Goal: Task Accomplishment & Management: Manage account settings

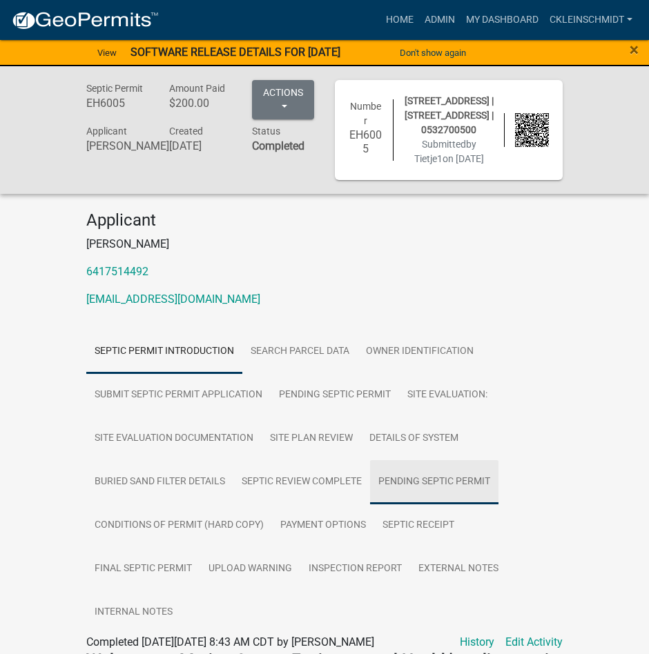
click at [482, 505] on link "Pending Septic Permit" at bounding box center [434, 482] width 128 height 44
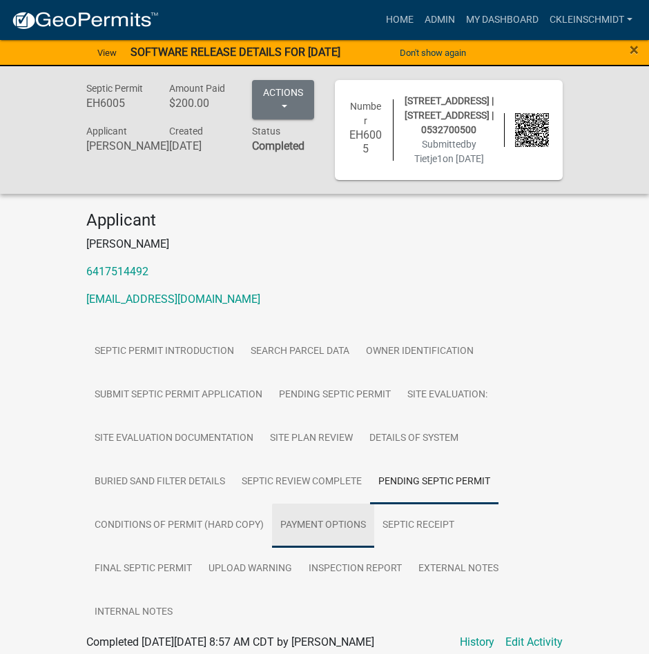
click at [329, 548] on link "Payment Options" at bounding box center [323, 526] width 102 height 44
click at [438, 14] on link "Admin" at bounding box center [439, 20] width 41 height 26
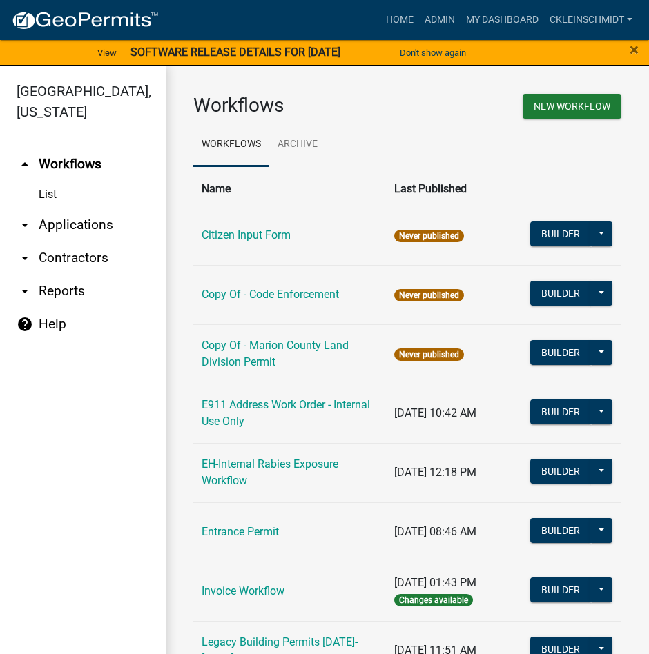
click at [418, 4] on nav "Toggle drawer menu more_horiz Home Admin My Dashboard ckleinschmidt Admin Accou…" at bounding box center [324, 20] width 649 height 40
click at [435, 26] on link "Admin" at bounding box center [439, 20] width 41 height 26
click at [67, 210] on link "arrow_drop_down Applications" at bounding box center [83, 224] width 166 height 33
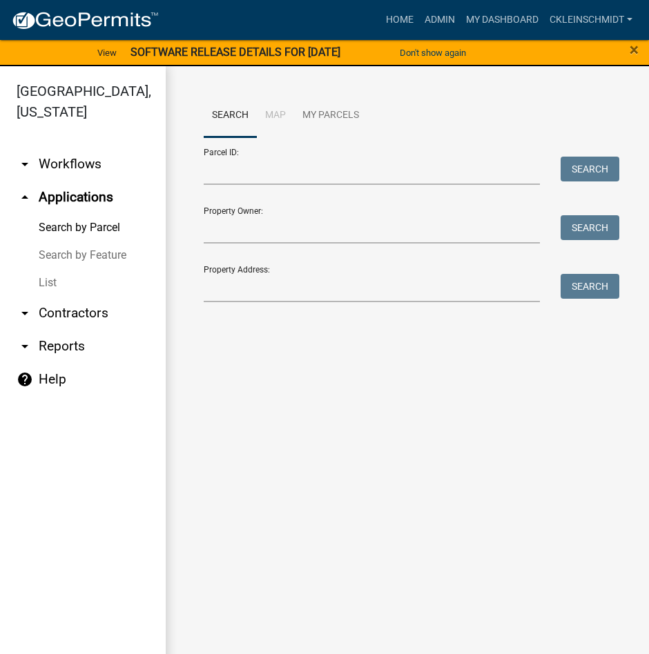
click at [59, 269] on link "List" at bounding box center [83, 283] width 166 height 28
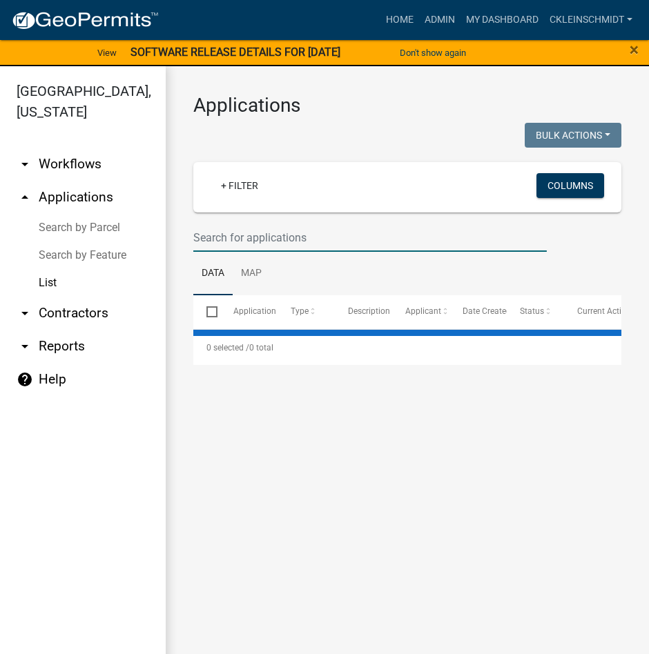
click at [222, 244] on input "text" at bounding box center [369, 238] width 353 height 28
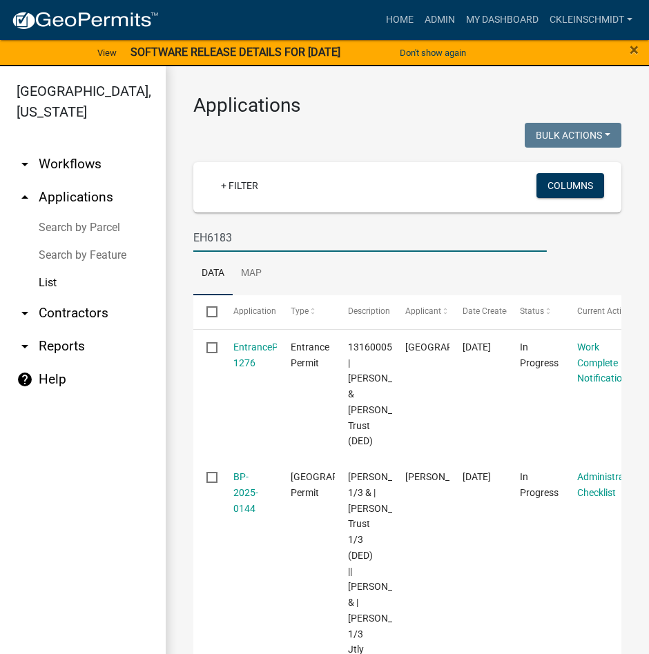
type input "EH6183"
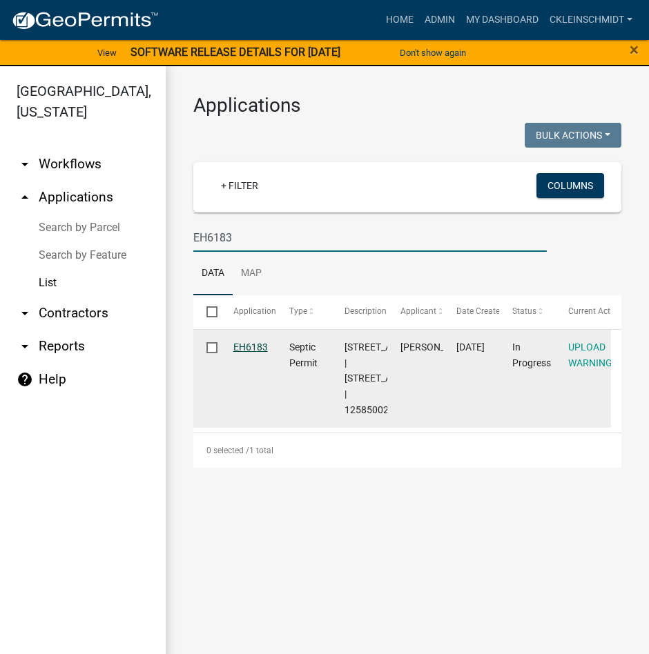
click at [242, 351] on link "EH6183" at bounding box center [250, 347] width 35 height 11
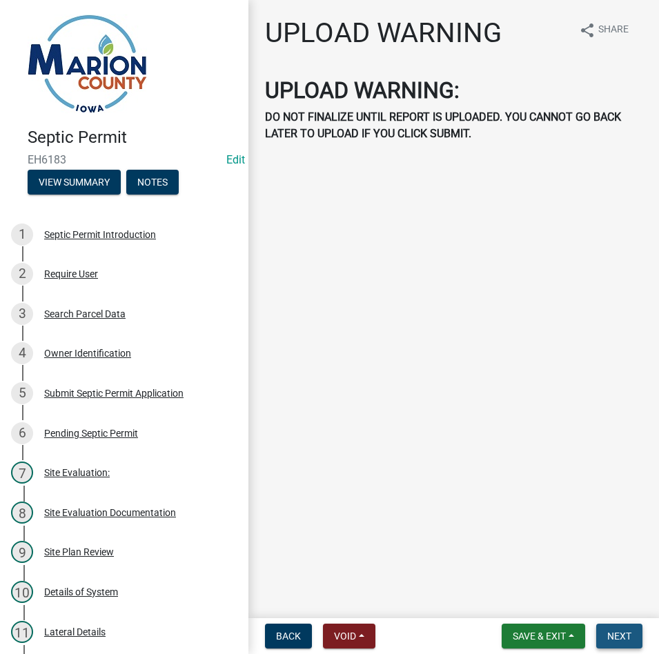
click at [603, 636] on button "Next" at bounding box center [619, 636] width 46 height 25
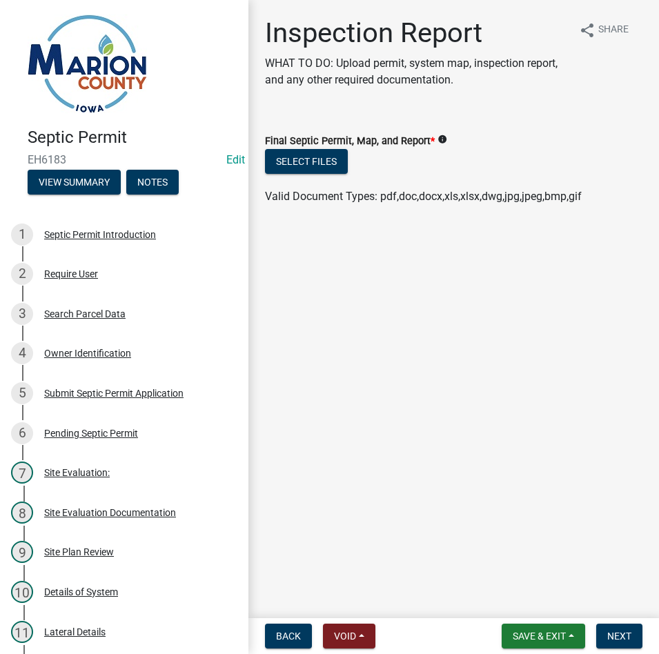
click at [259, 165] on div "Select files Valid Document Types: pdf,doc,docx,xls,xlsx,dwg,jpg,jpeg,bmp,gif" at bounding box center [454, 177] width 398 height 56
click at [306, 171] on button "Select files" at bounding box center [306, 161] width 83 height 25
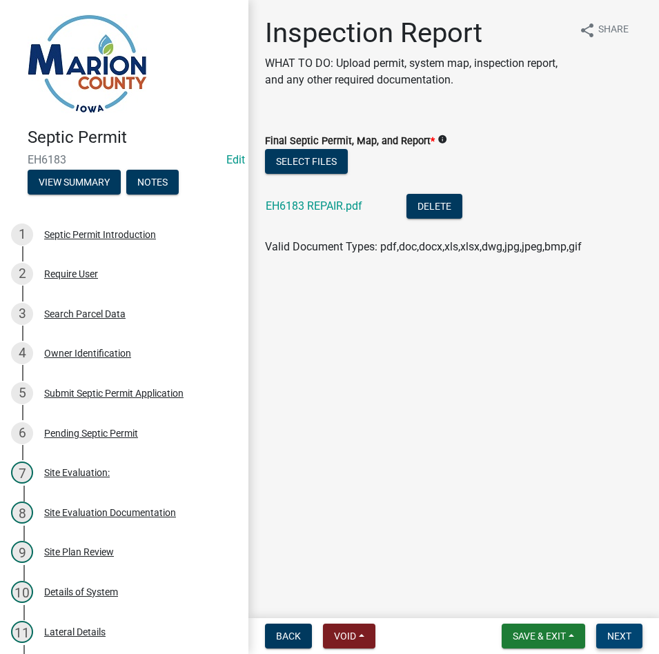
click at [623, 629] on button "Next" at bounding box center [619, 636] width 46 height 25
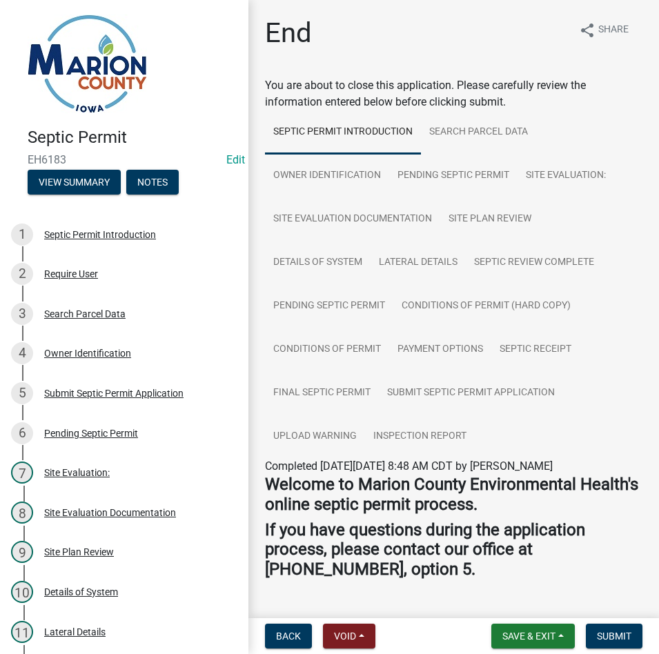
click at [644, 639] on form "Save & Exit Save Save & Exit Submit" at bounding box center [567, 636] width 162 height 25
click at [630, 634] on span "Submit" at bounding box center [614, 636] width 35 height 11
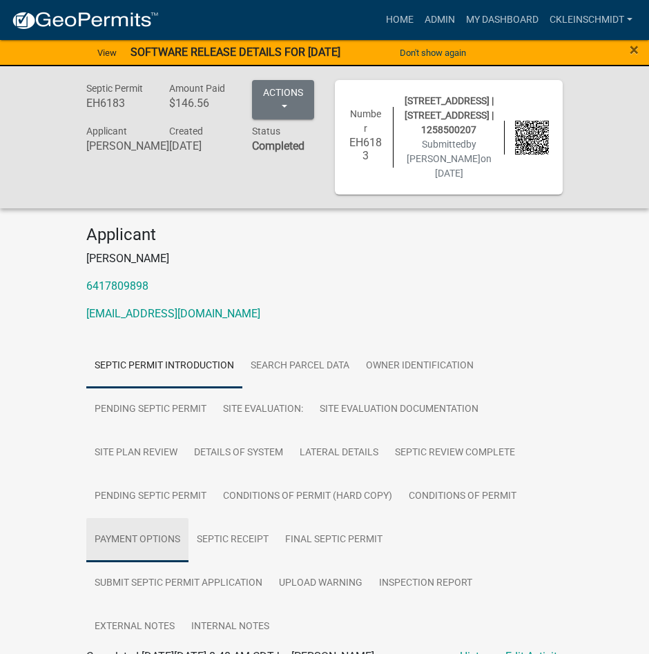
click at [151, 547] on link "Payment Options" at bounding box center [137, 540] width 102 height 44
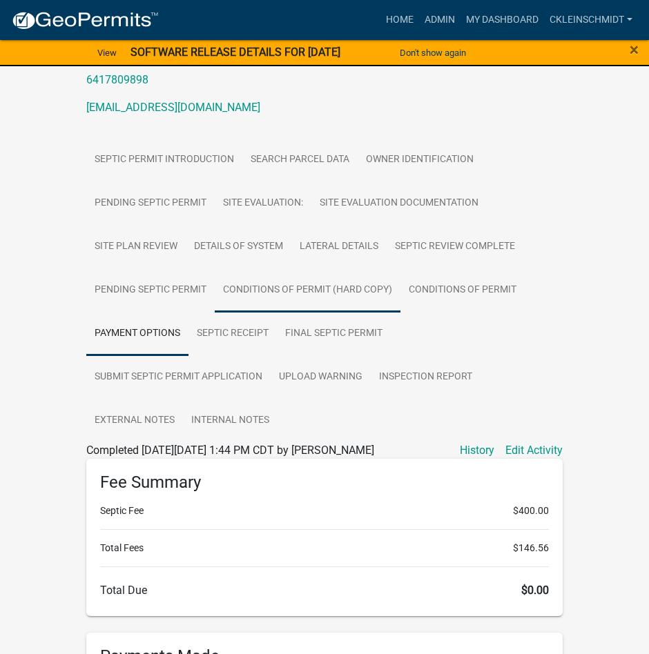
scroll to position [207, 0]
click at [447, 13] on link "Admin" at bounding box center [439, 20] width 41 height 26
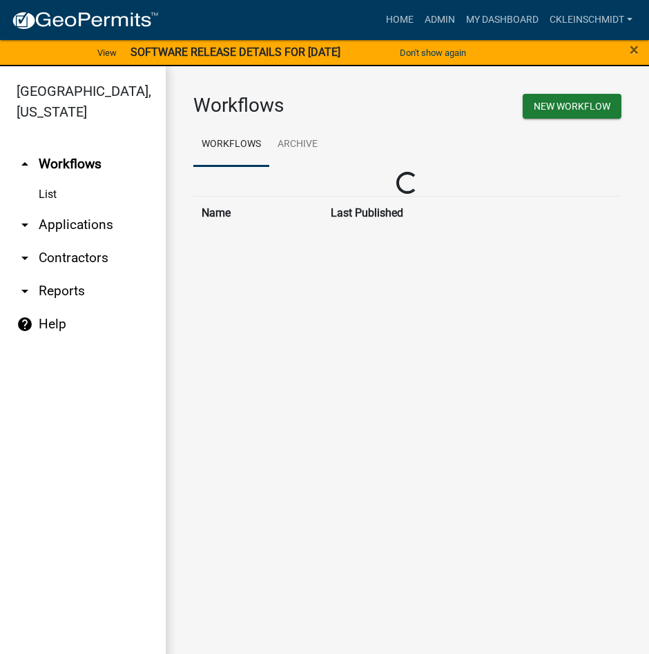
click at [76, 182] on link "List" at bounding box center [83, 195] width 166 height 28
click at [67, 208] on link "arrow_drop_down Applications" at bounding box center [83, 224] width 166 height 33
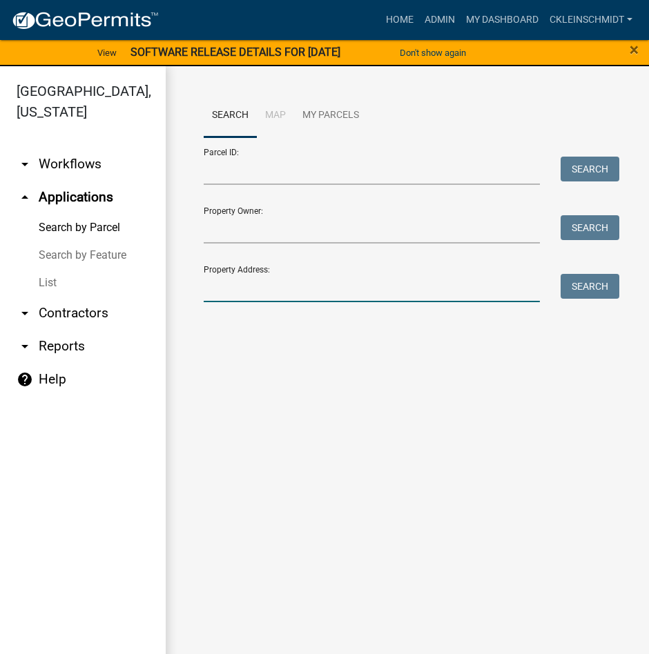
click at [259, 288] on input "Property Address:" at bounding box center [372, 288] width 336 height 28
type input "281 HW"
click at [603, 283] on button "Search" at bounding box center [589, 286] width 59 height 25
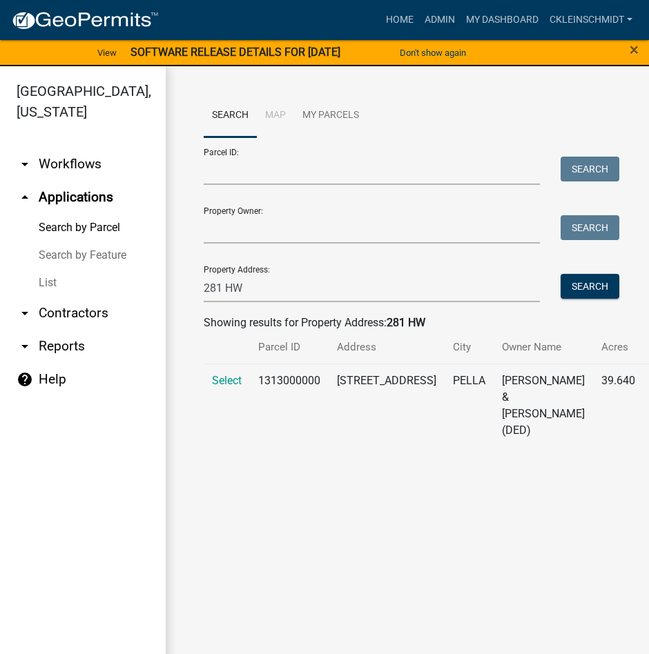
click at [223, 369] on td "Select" at bounding box center [227, 406] width 46 height 84
click at [224, 382] on span "Select" at bounding box center [227, 380] width 30 height 13
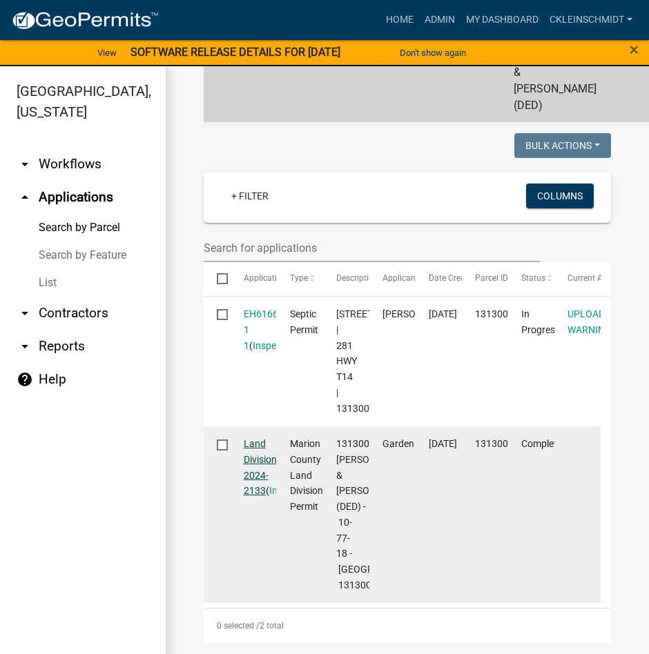
scroll to position [414, 0]
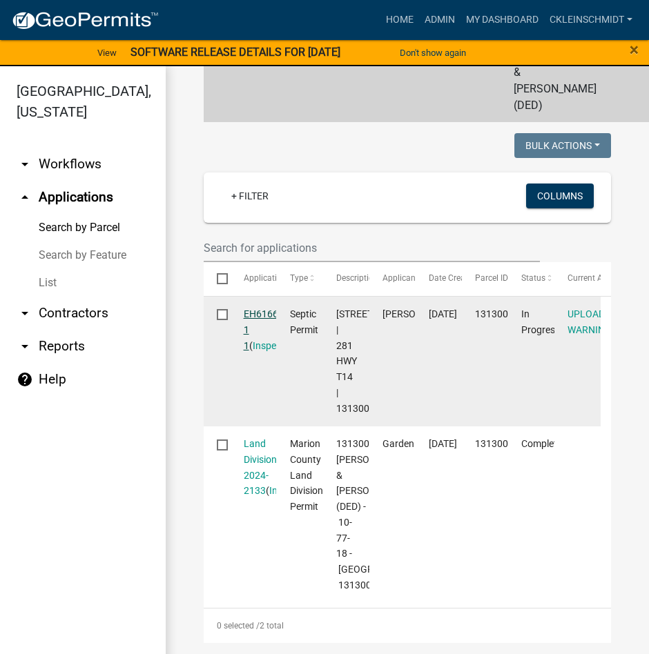
click at [257, 309] on link "EH6166 1 1" at bounding box center [261, 330] width 35 height 43
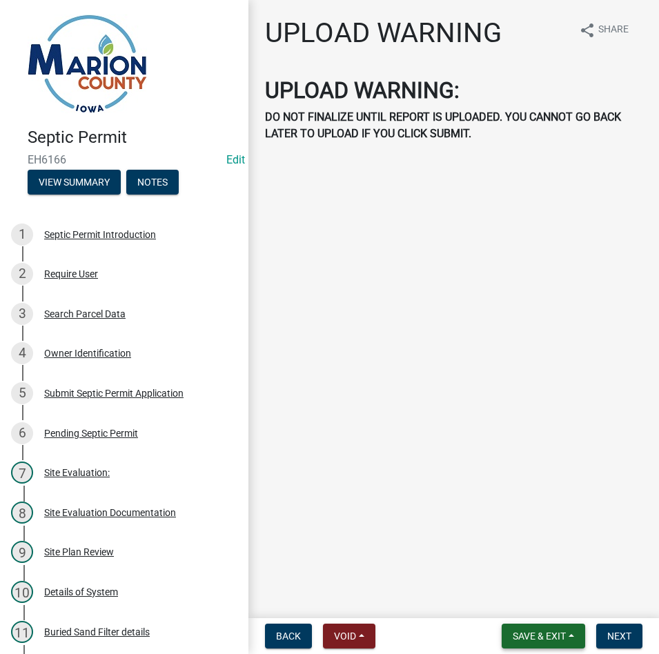
drag, startPoint x: 533, startPoint y: 629, endPoint x: 525, endPoint y: 650, distance: 22.7
click at [534, 629] on button "Save & Exit" at bounding box center [544, 636] width 84 height 25
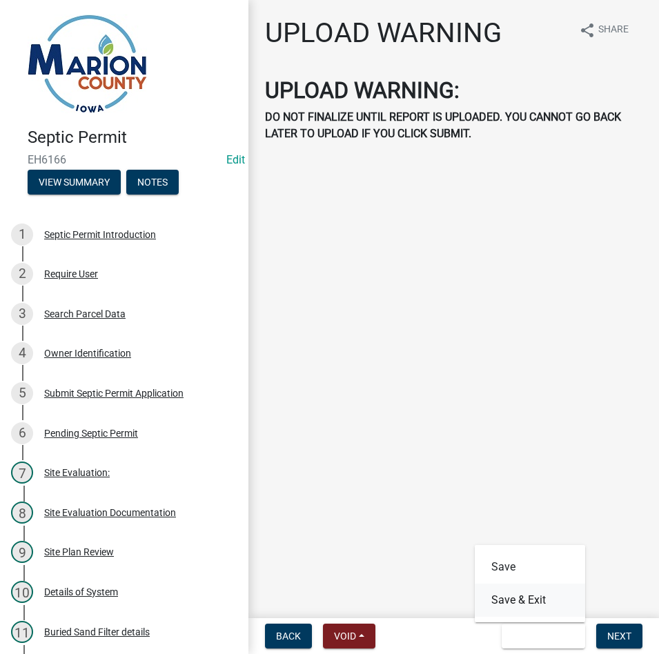
click at [524, 594] on button "Save & Exit" at bounding box center [530, 600] width 110 height 33
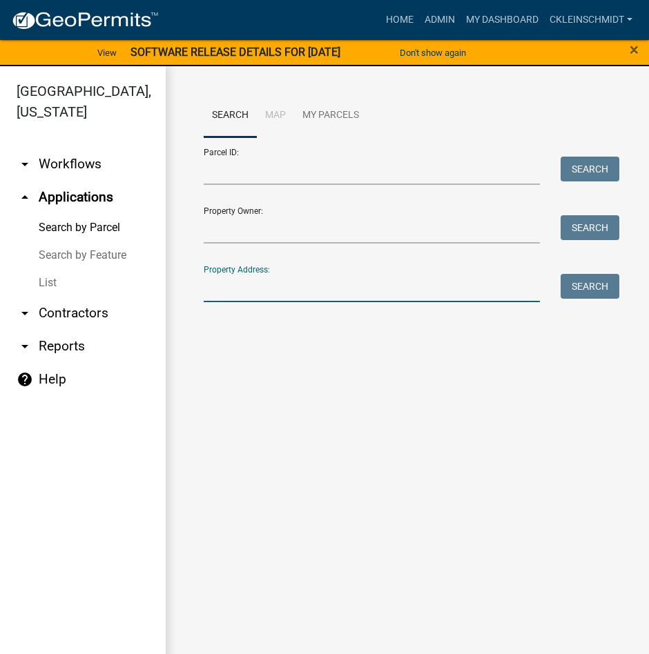
click at [240, 284] on input "Property Address:" at bounding box center [372, 288] width 336 height 28
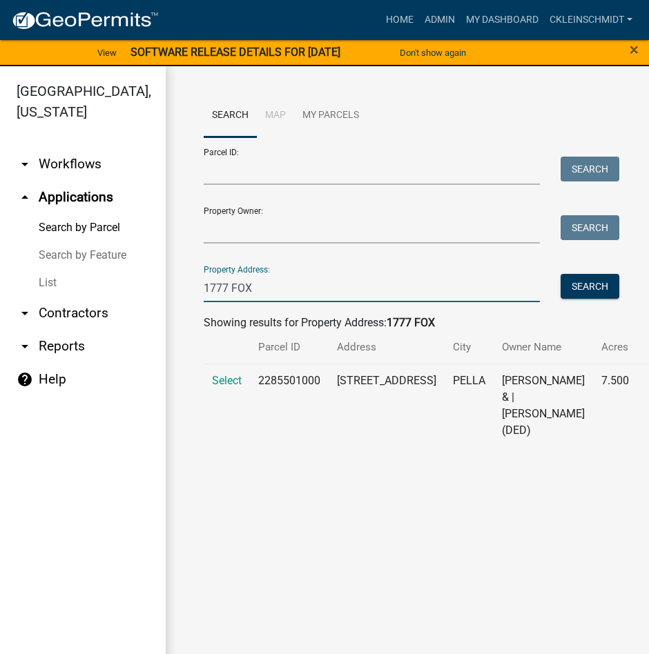
type input "1777 FOX"
click at [229, 374] on span "Select" at bounding box center [227, 380] width 30 height 13
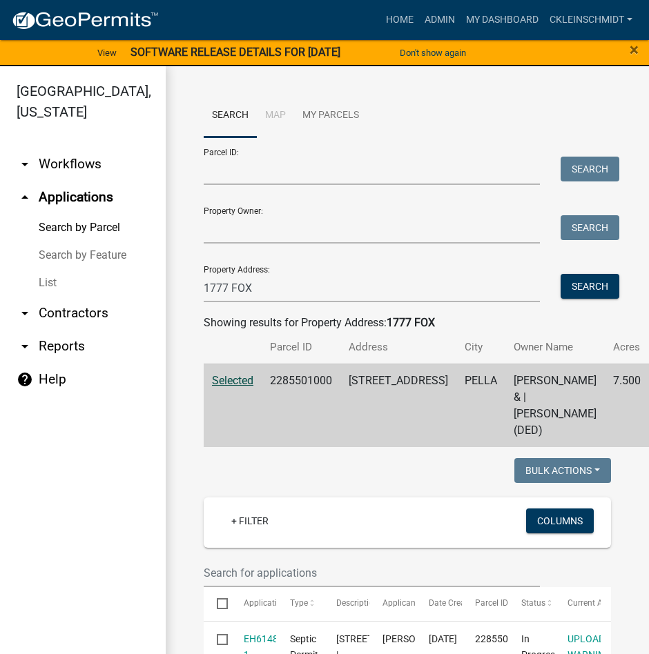
scroll to position [487, 0]
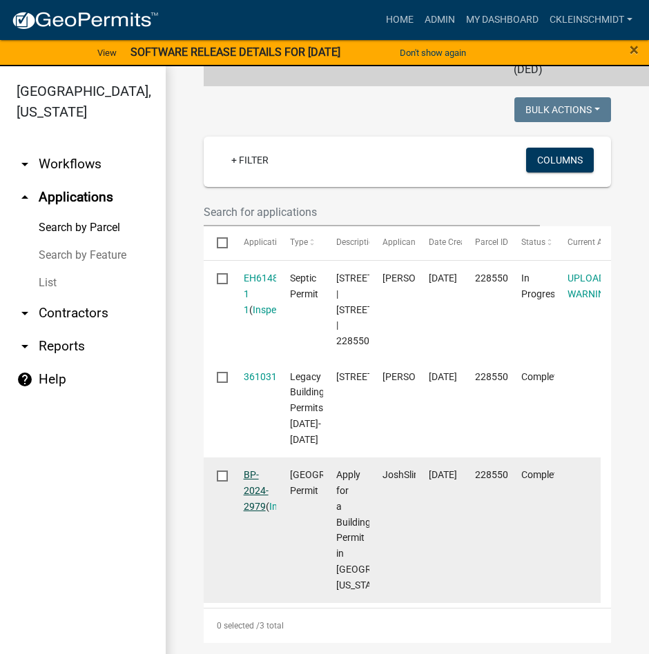
click at [249, 471] on link "BP-2024-2979" at bounding box center [256, 490] width 25 height 43
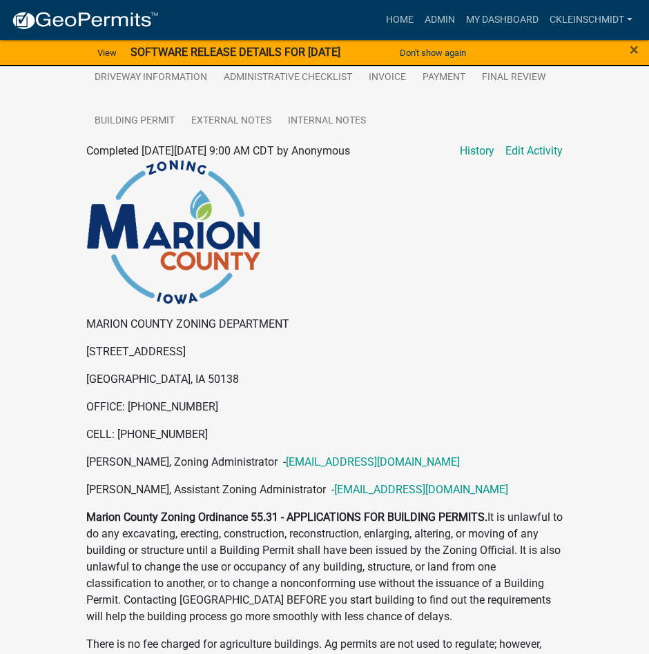
scroll to position [261, 0]
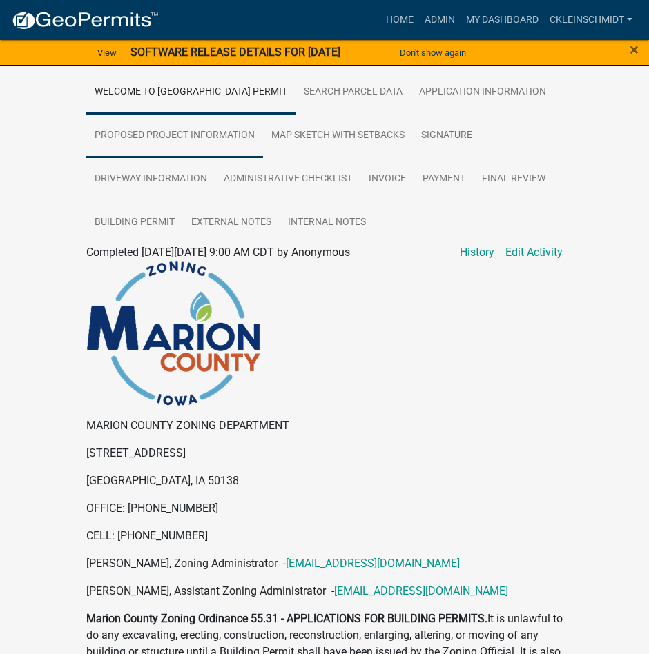
click at [263, 155] on link "Proposed Project Information" at bounding box center [174, 136] width 177 height 44
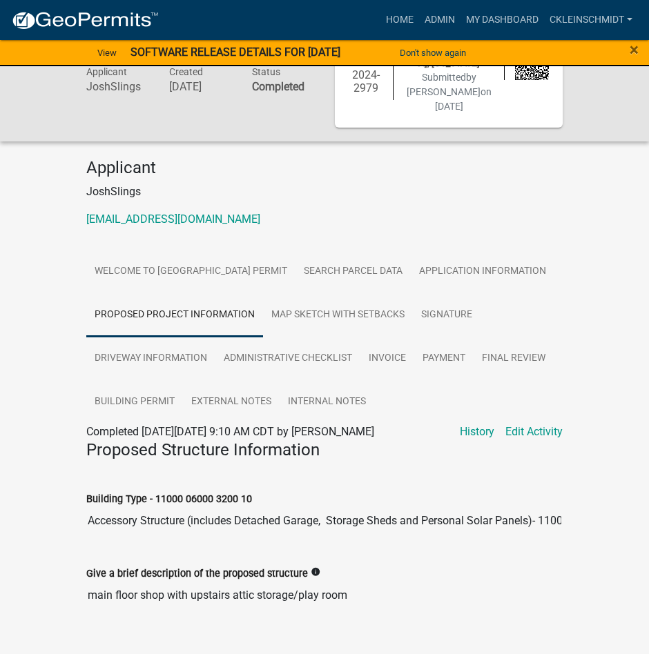
scroll to position [0, 0]
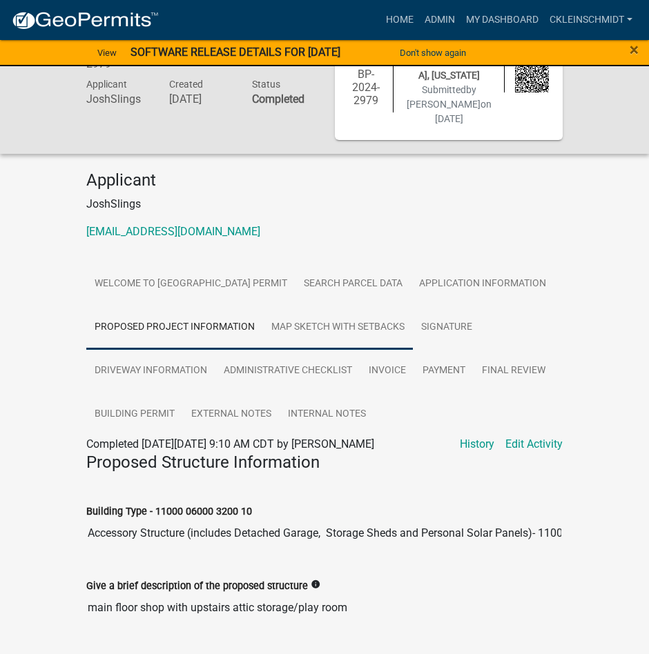
click at [413, 349] on link "Map Sketch with Setbacks" at bounding box center [338, 328] width 150 height 44
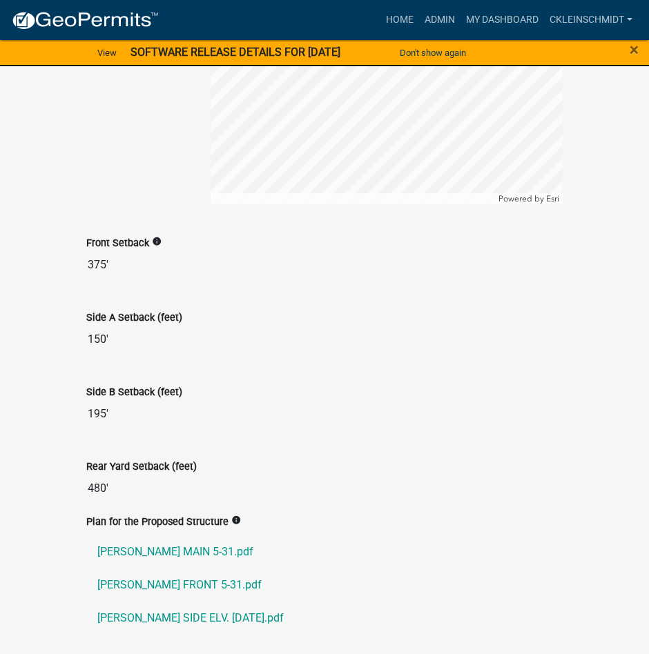
scroll to position [988, 0]
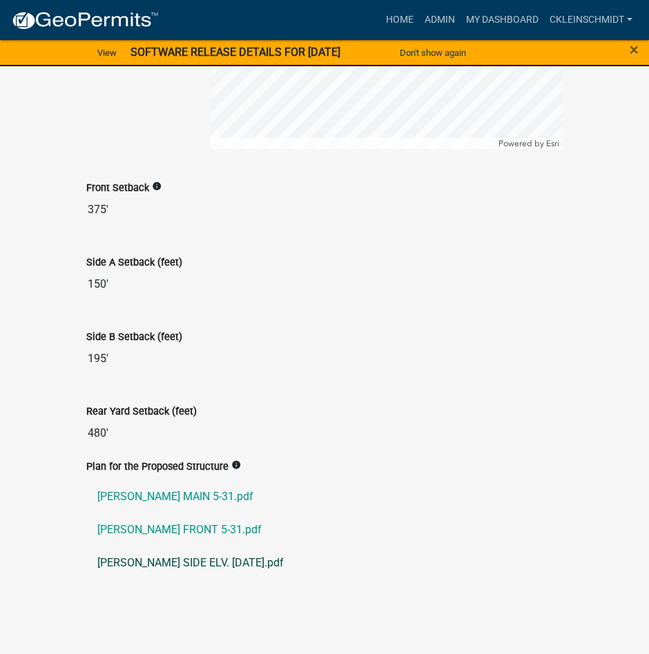
click at [146, 561] on link "[PERSON_NAME] SIDE ELV. [DATE].pdf" at bounding box center [324, 563] width 476 height 33
click at [177, 538] on link "[PERSON_NAME] FRONT 5-31.pdf" at bounding box center [324, 530] width 476 height 33
click at [162, 493] on link "[PERSON_NAME] MAIN 5-31.pdf" at bounding box center [324, 496] width 476 height 33
